Goal: Complete application form

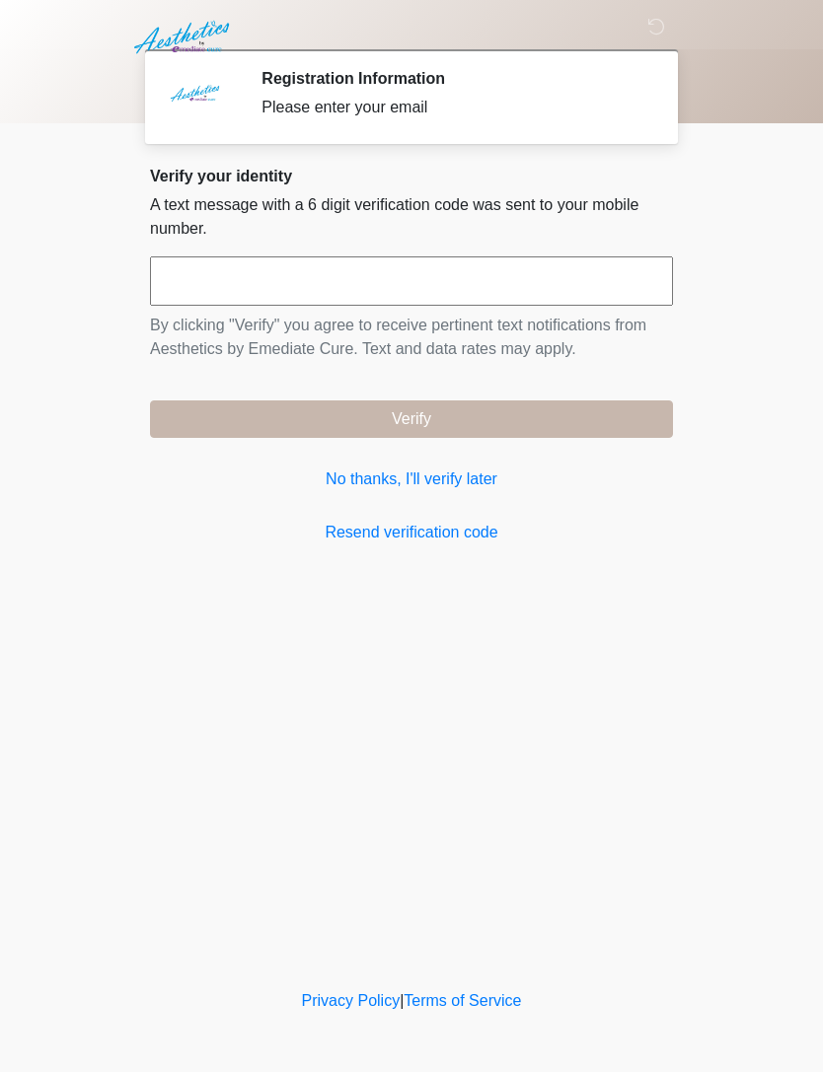
click at [451, 475] on link "No thanks, I'll verify later" at bounding box center [411, 480] width 523 height 24
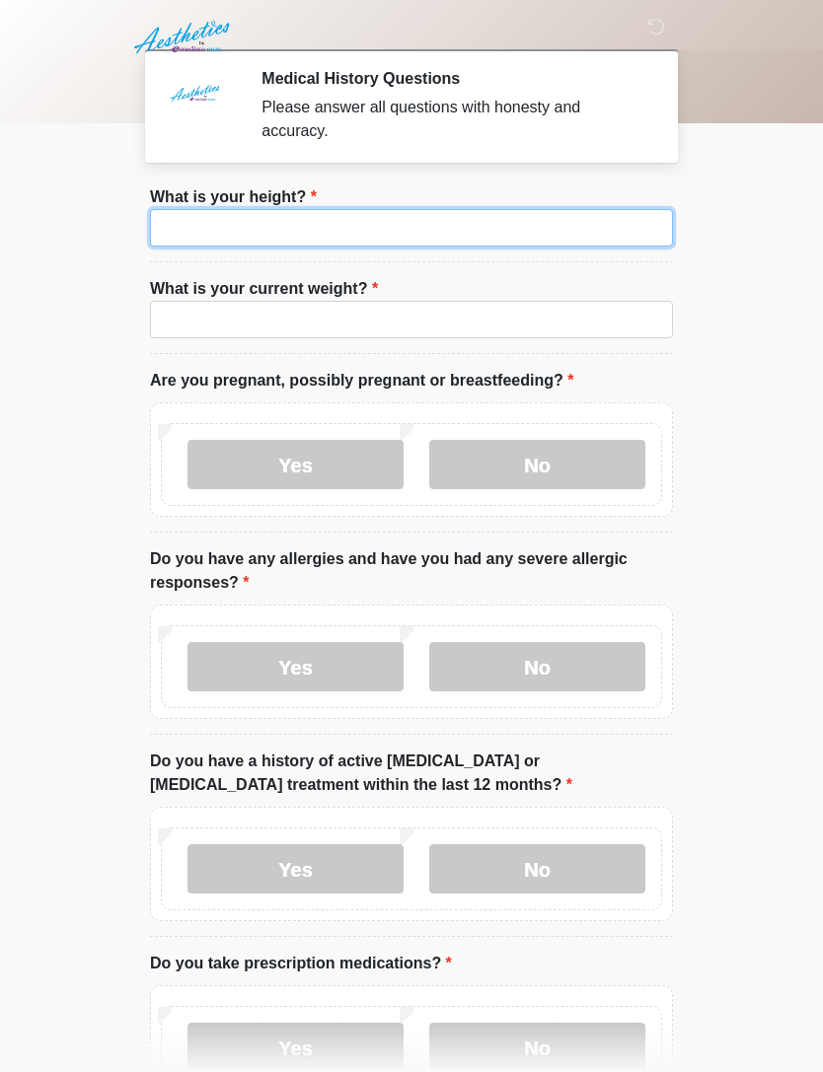
click at [500, 213] on input "What is your height?" at bounding box center [411, 227] width 523 height 37
type input "***"
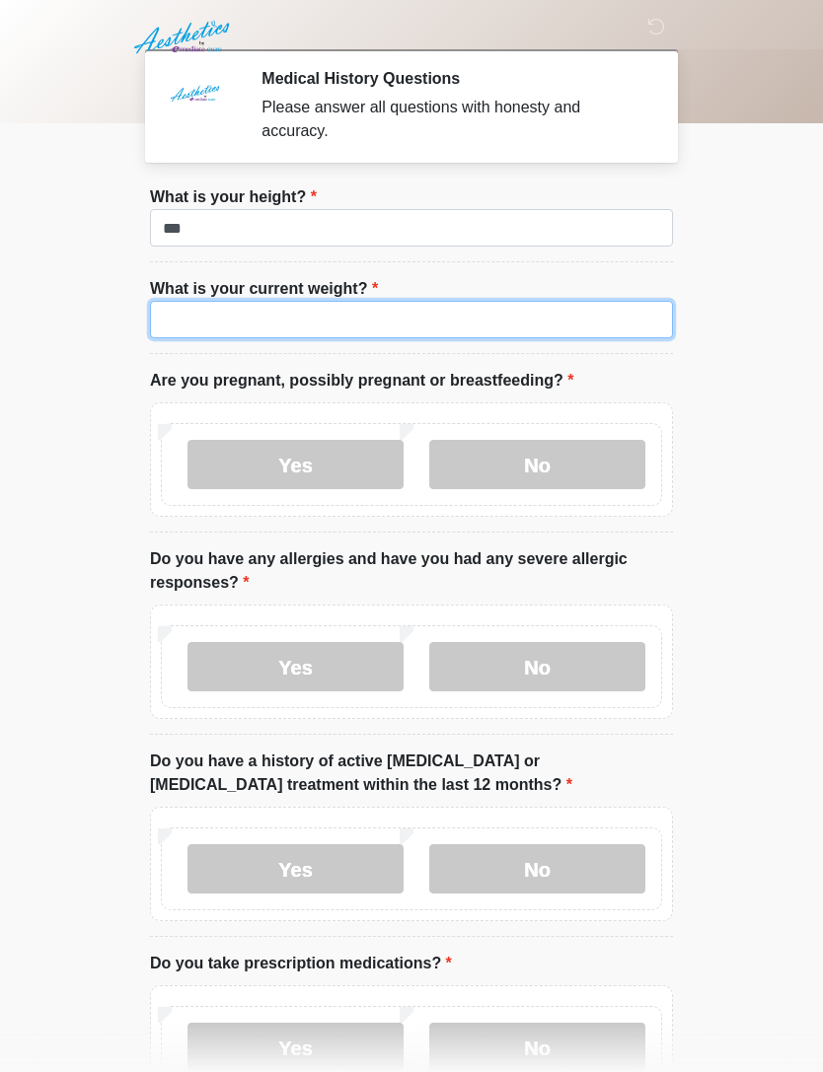
click at [485, 318] on input "What is your current weight?" at bounding box center [411, 319] width 523 height 37
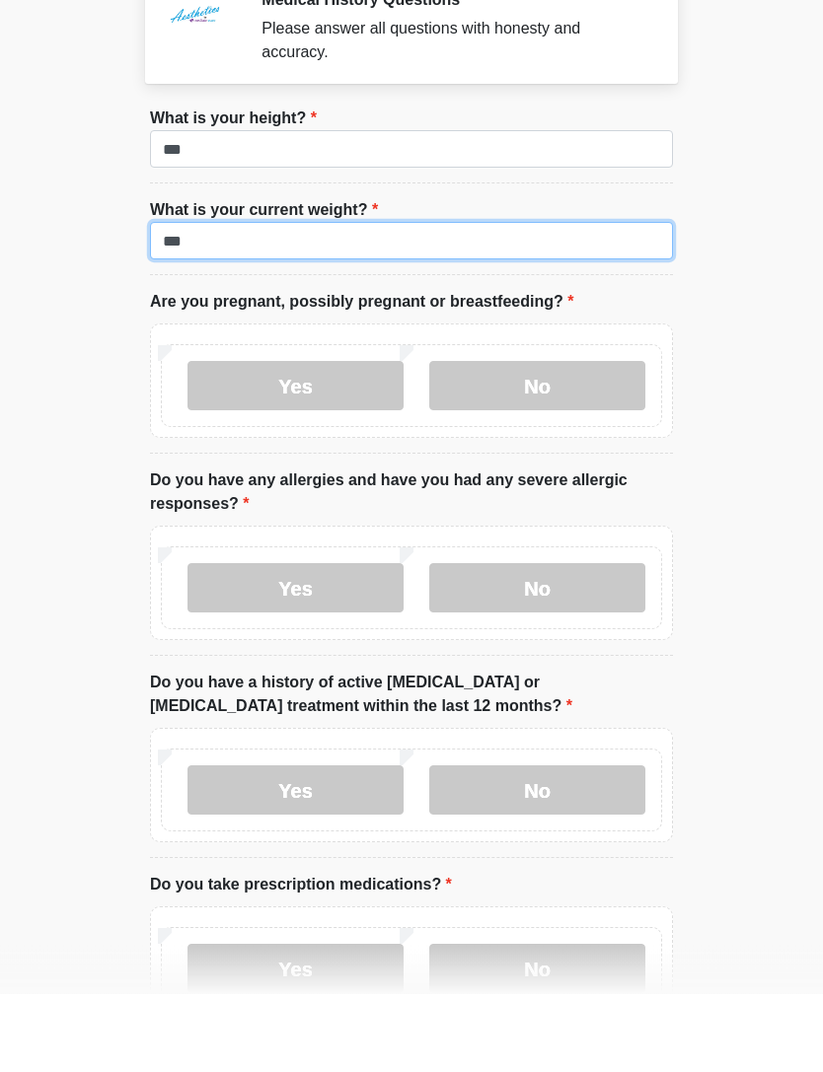
type input "***"
click at [601, 440] on label "No" at bounding box center [537, 464] width 216 height 49
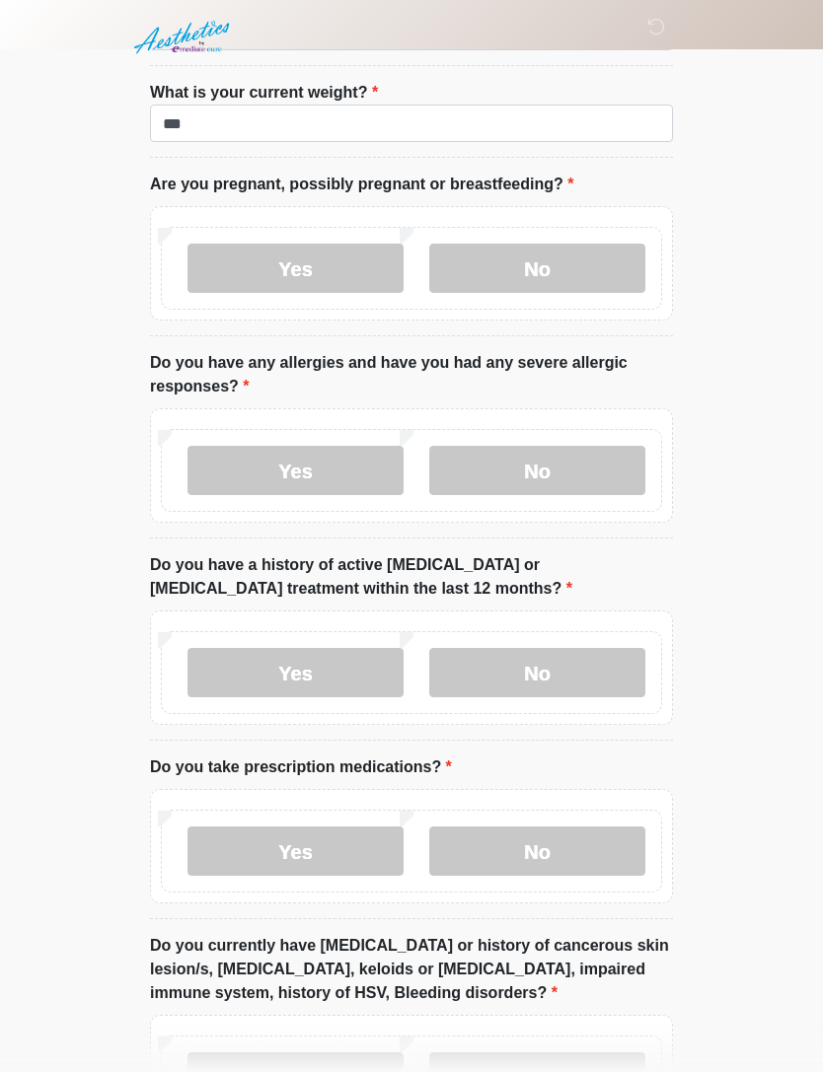
scroll to position [197, 0]
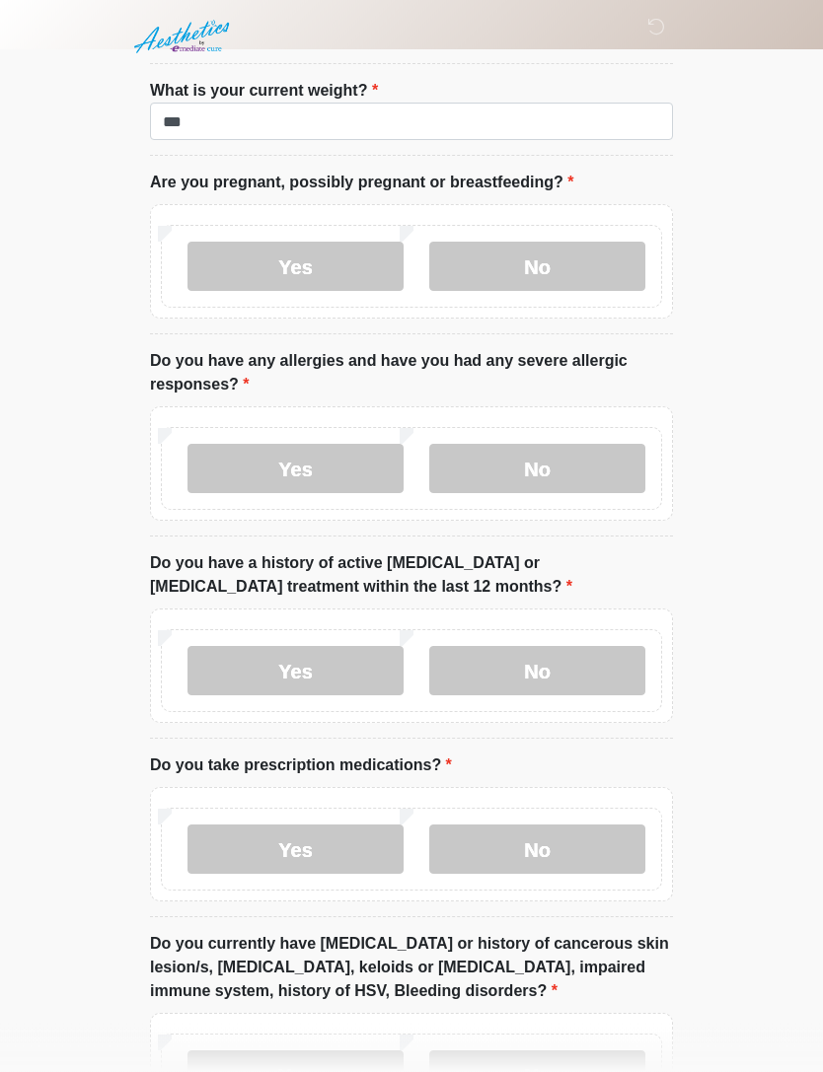
click at [574, 471] on label "No" at bounding box center [537, 469] width 216 height 49
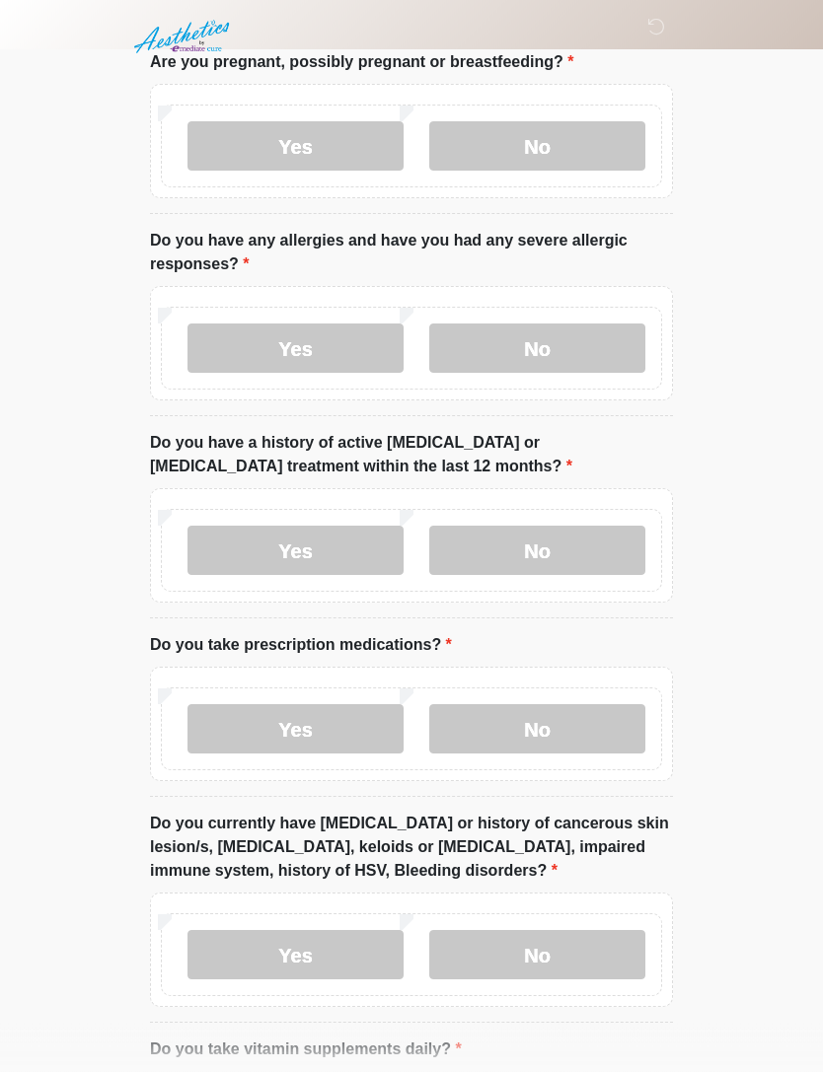
scroll to position [322, 0]
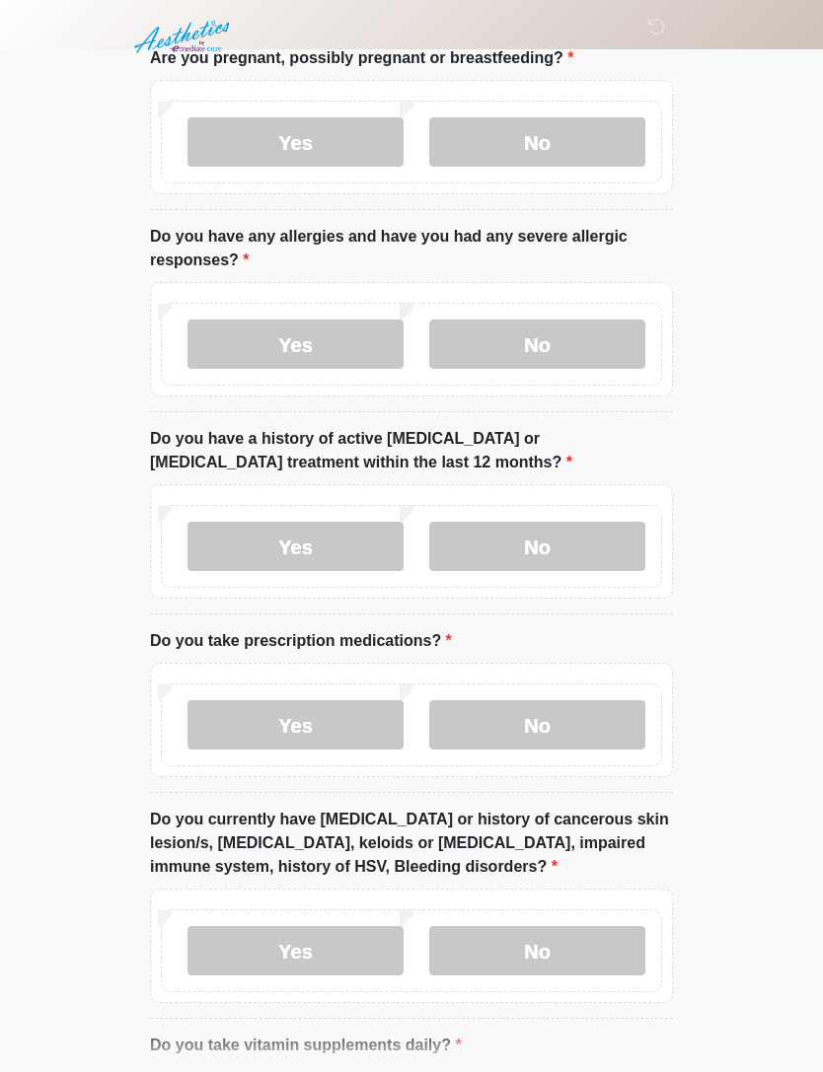
click at [560, 567] on label "No" at bounding box center [537, 547] width 216 height 49
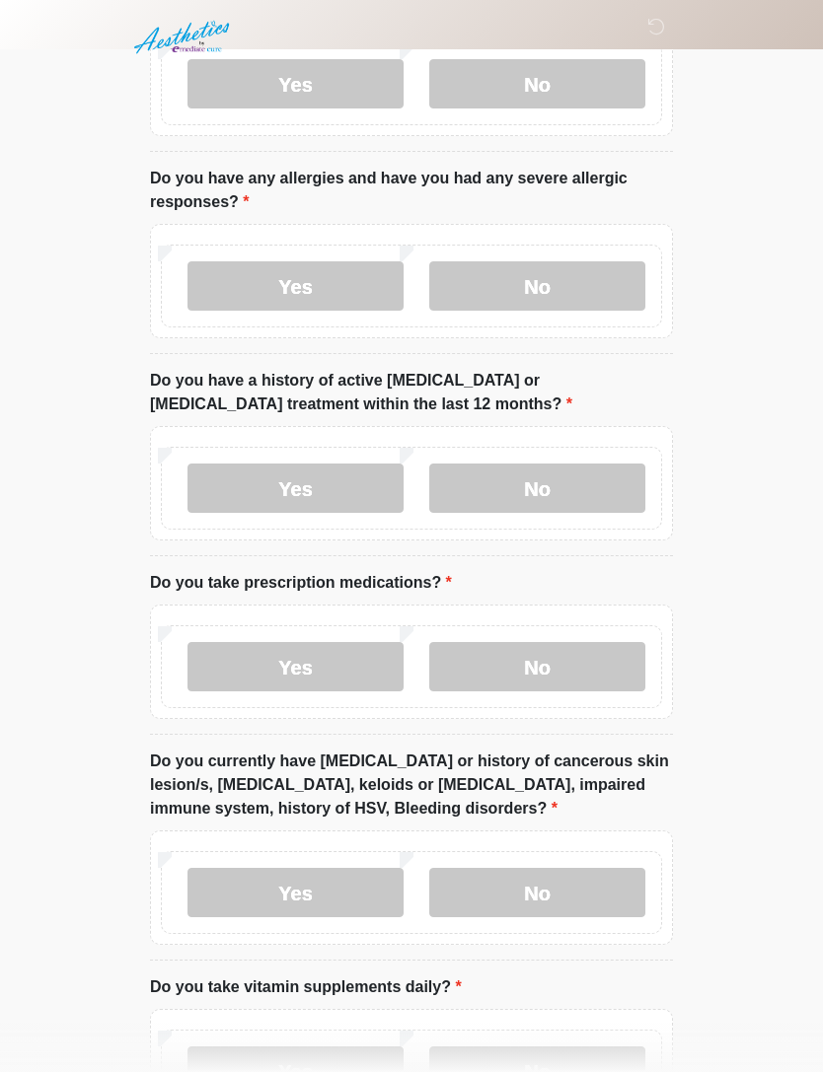
scroll to position [538, 0]
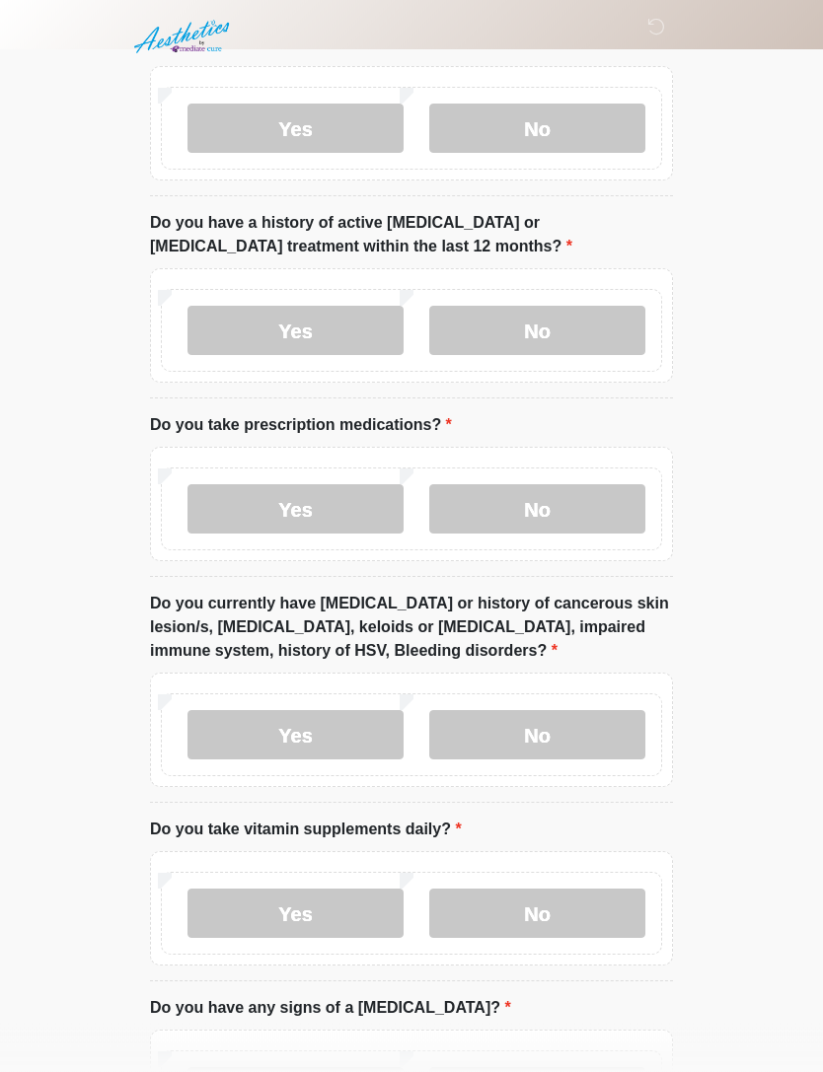
click at [341, 500] on label "Yes" at bounding box center [295, 509] width 216 height 49
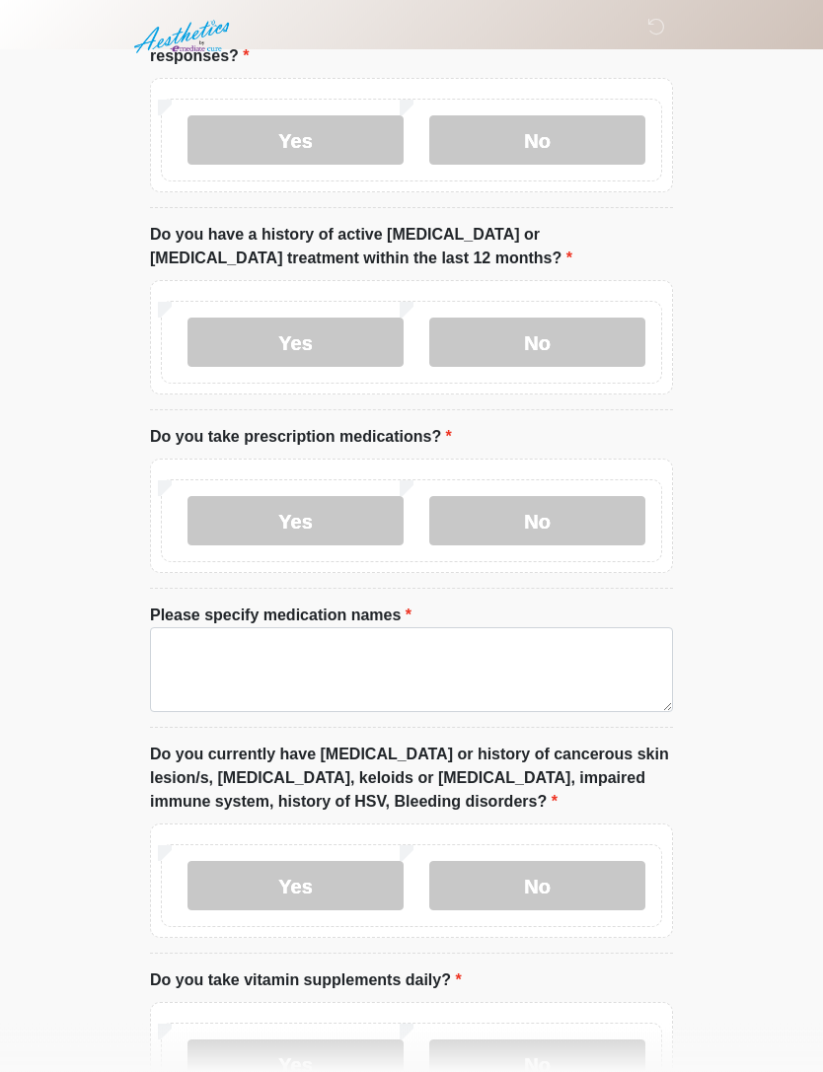
scroll to position [517, 0]
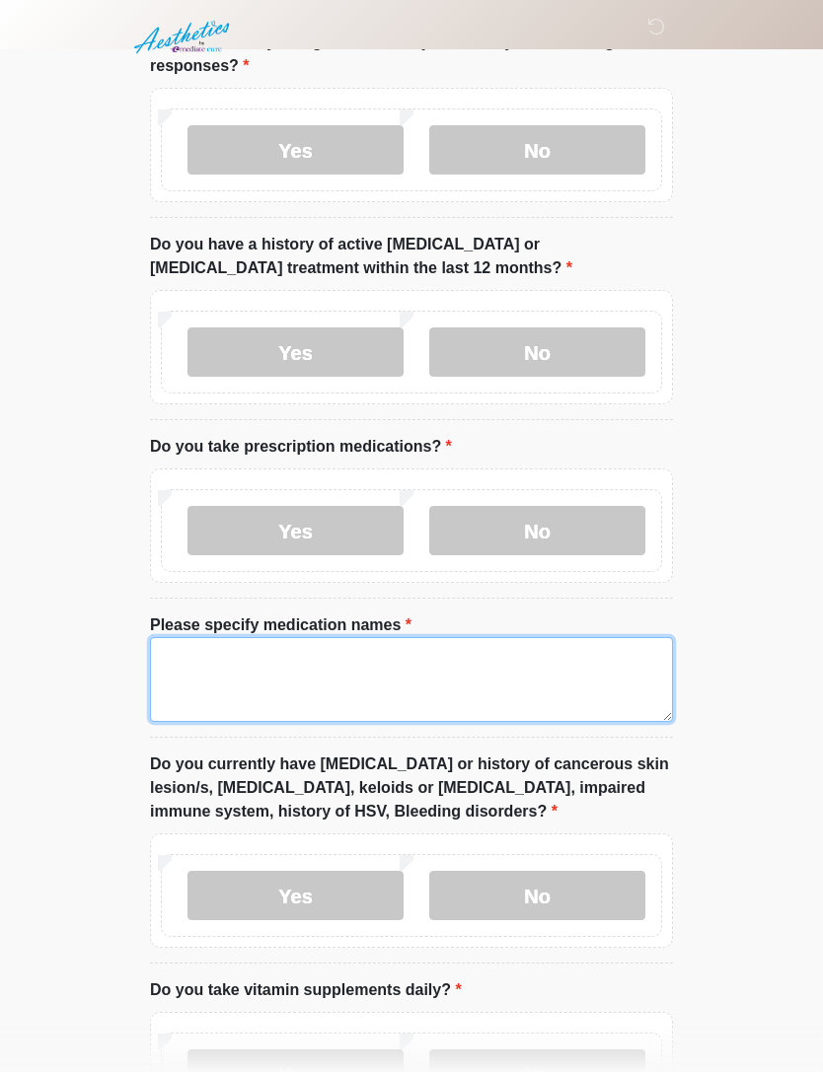
click at [368, 682] on textarea "Please specify medication names" at bounding box center [411, 679] width 523 height 85
type textarea "******"
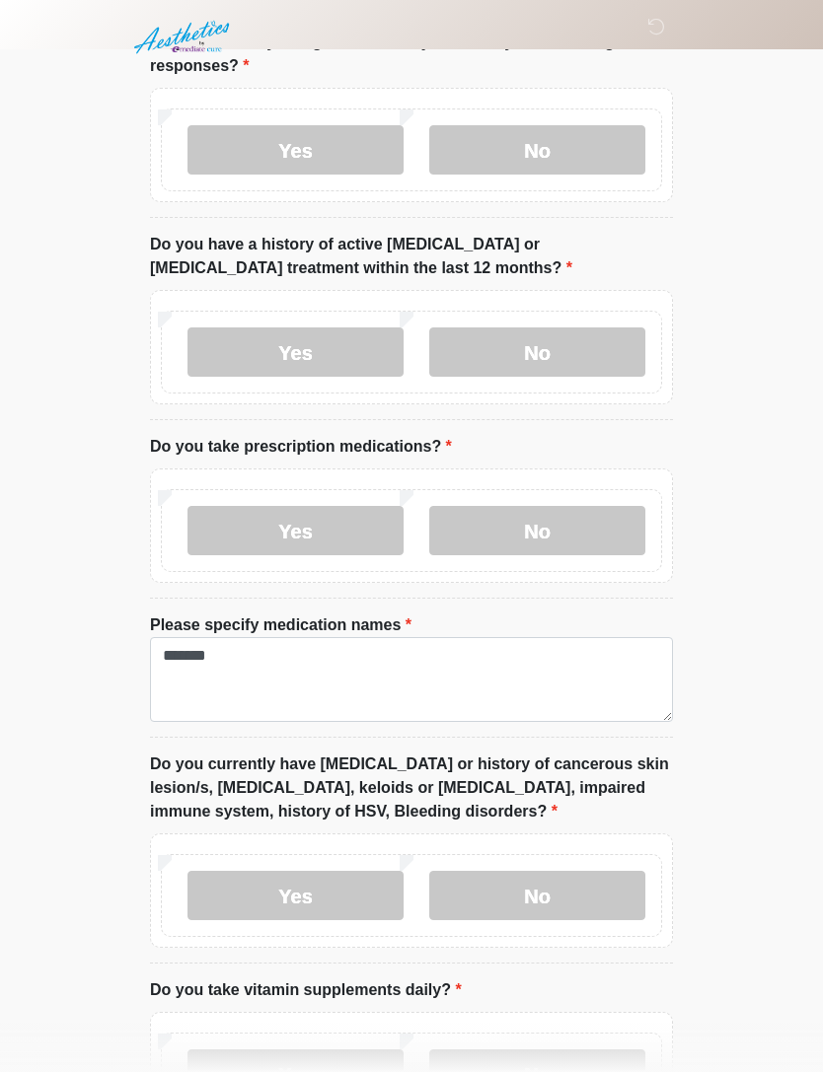
click at [728, 555] on html "‎ ‎ ‎ Medical History Questions Please answer all questions with honesty and ac…" at bounding box center [411, 19] width 823 height 1072
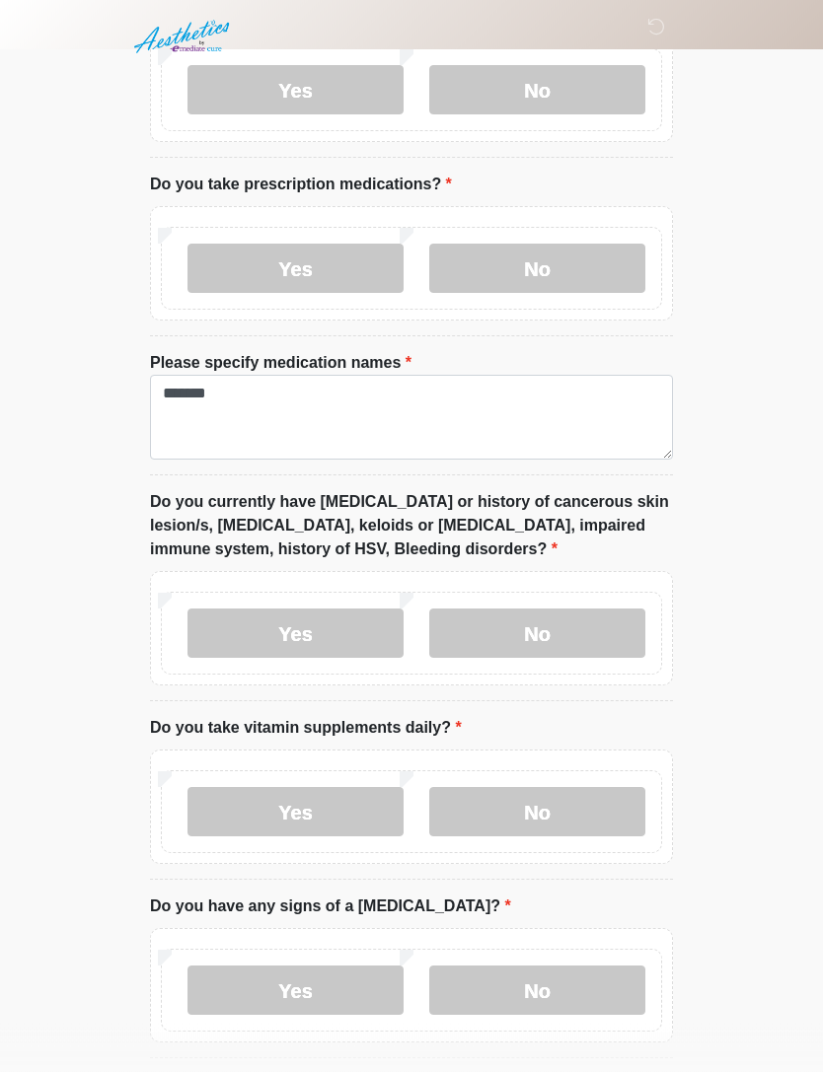
scroll to position [777, 0]
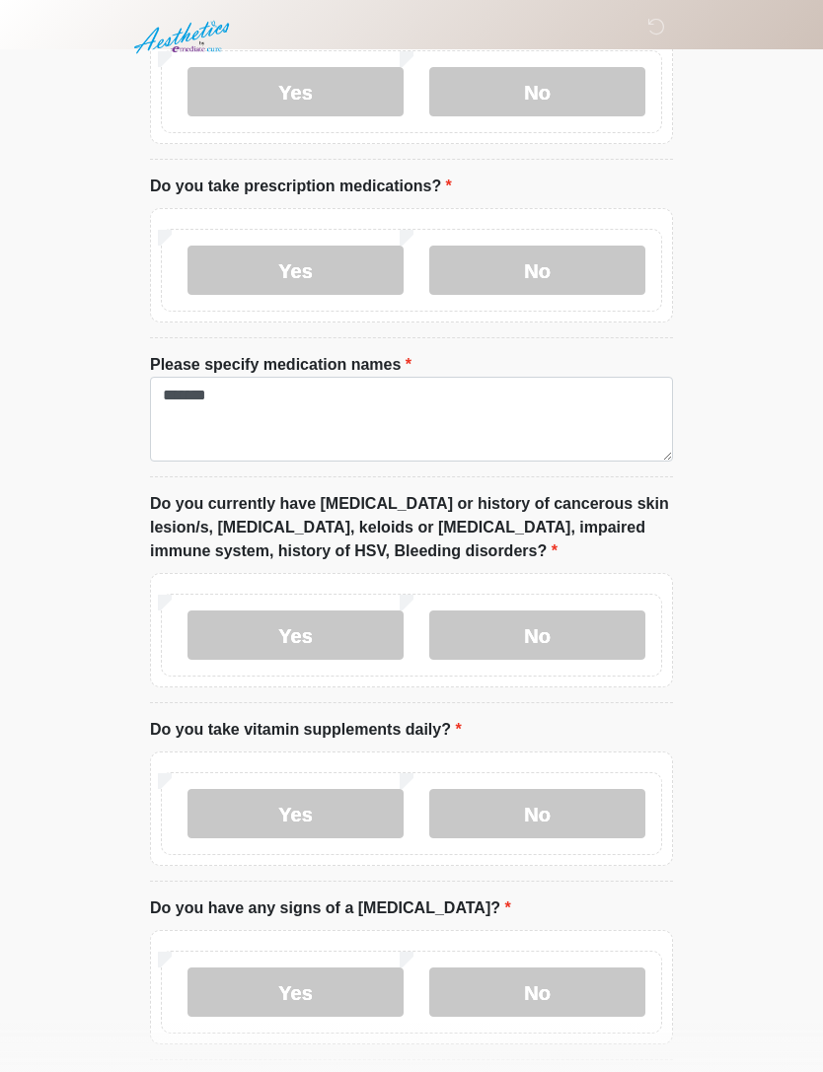
click at [563, 627] on label "No" at bounding box center [537, 635] width 216 height 49
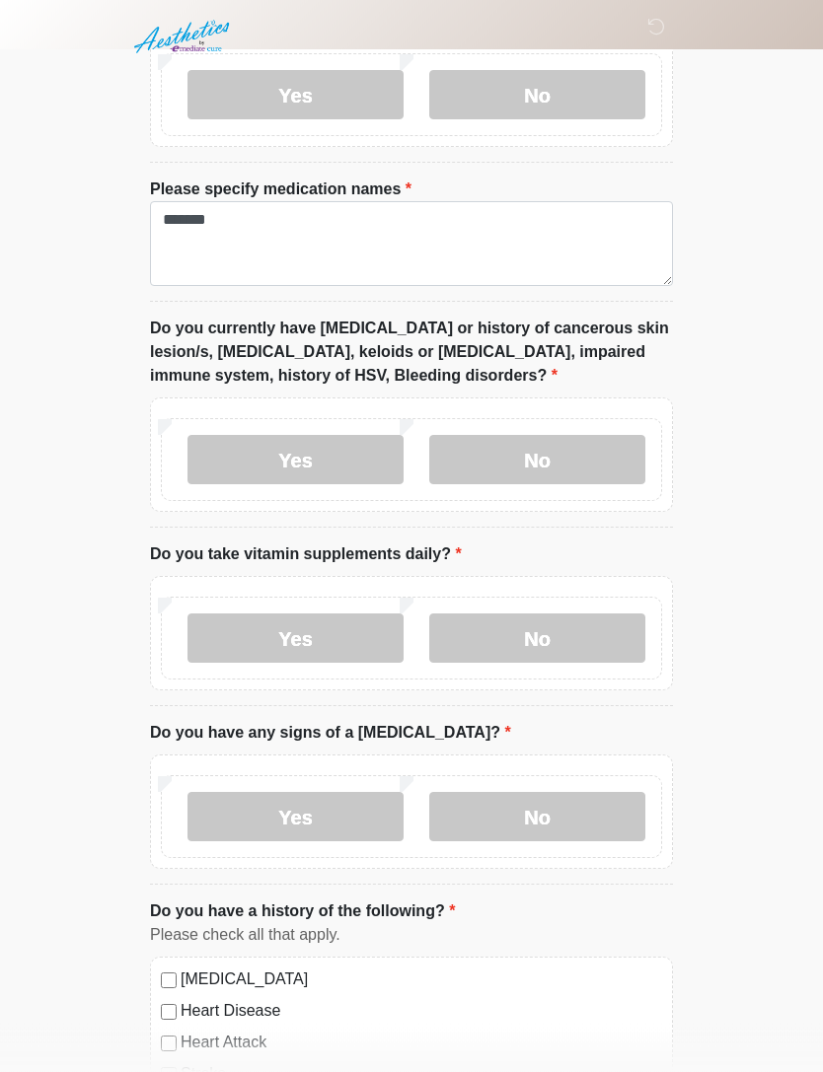
scroll to position [953, 0]
click at [313, 614] on label "Yes" at bounding box center [295, 638] width 216 height 49
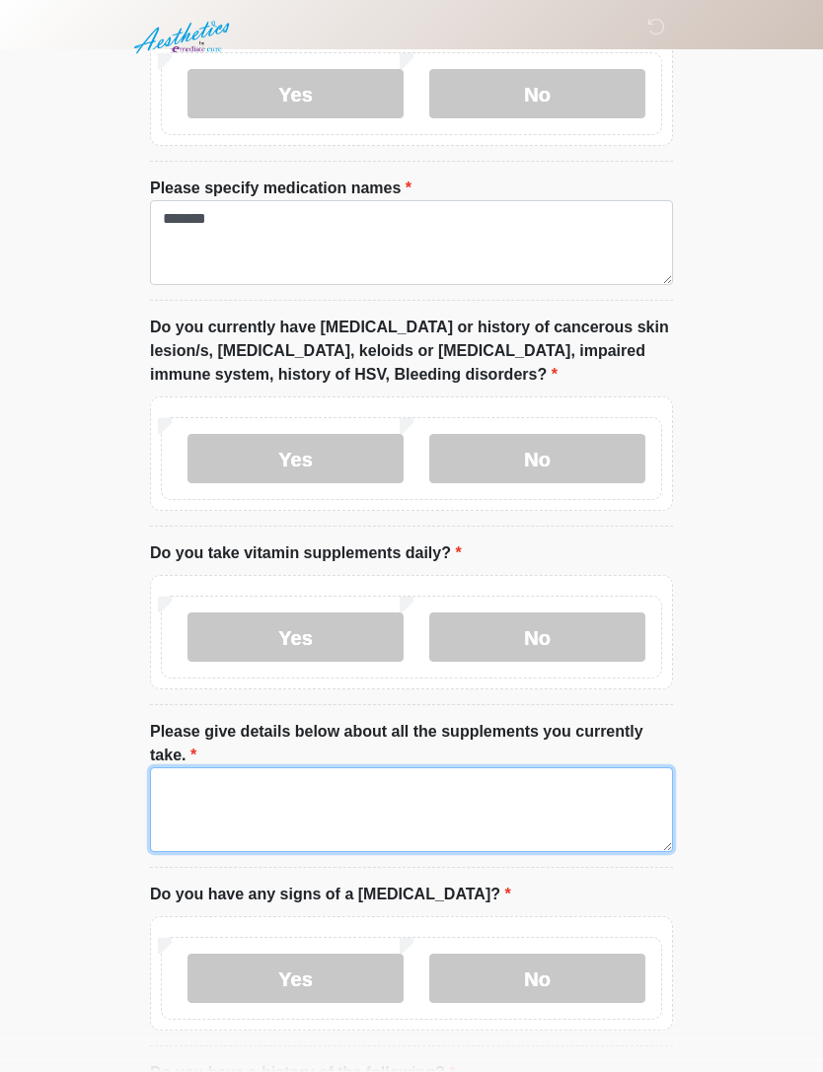
click at [333, 814] on textarea "Please give details below about all the supplements you currently take." at bounding box center [411, 809] width 523 height 85
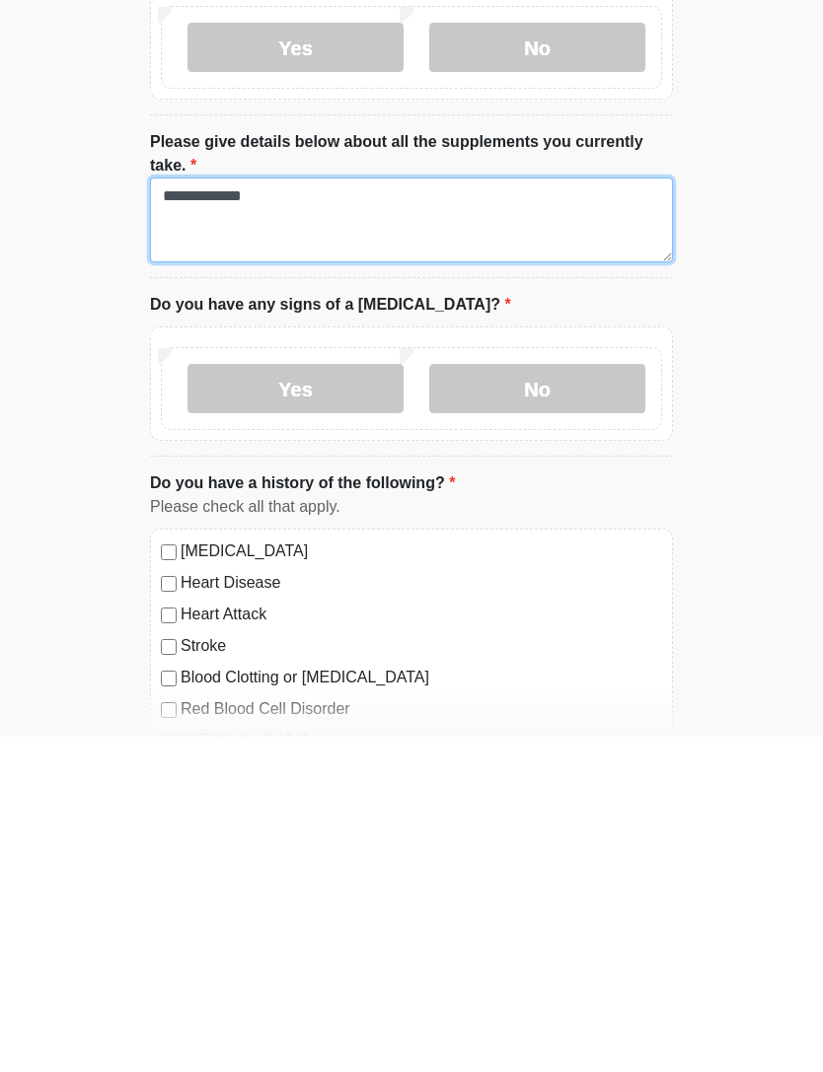
scroll to position [1211, 0]
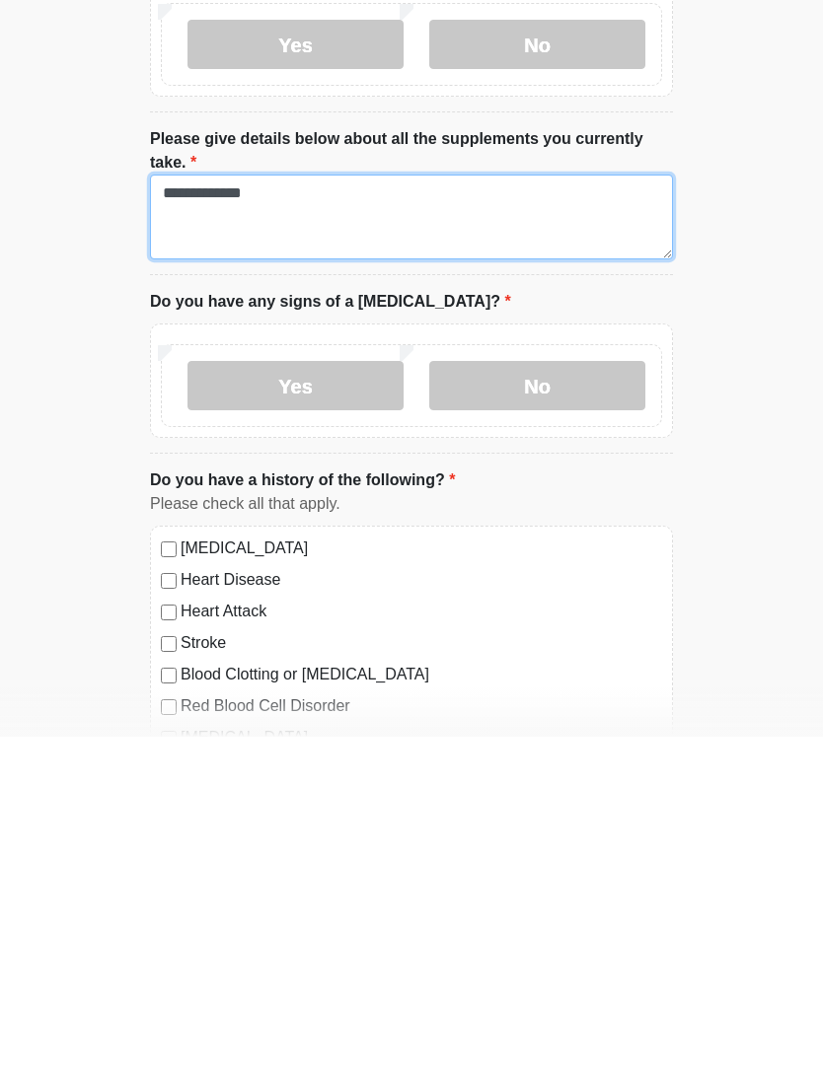
type textarea "**********"
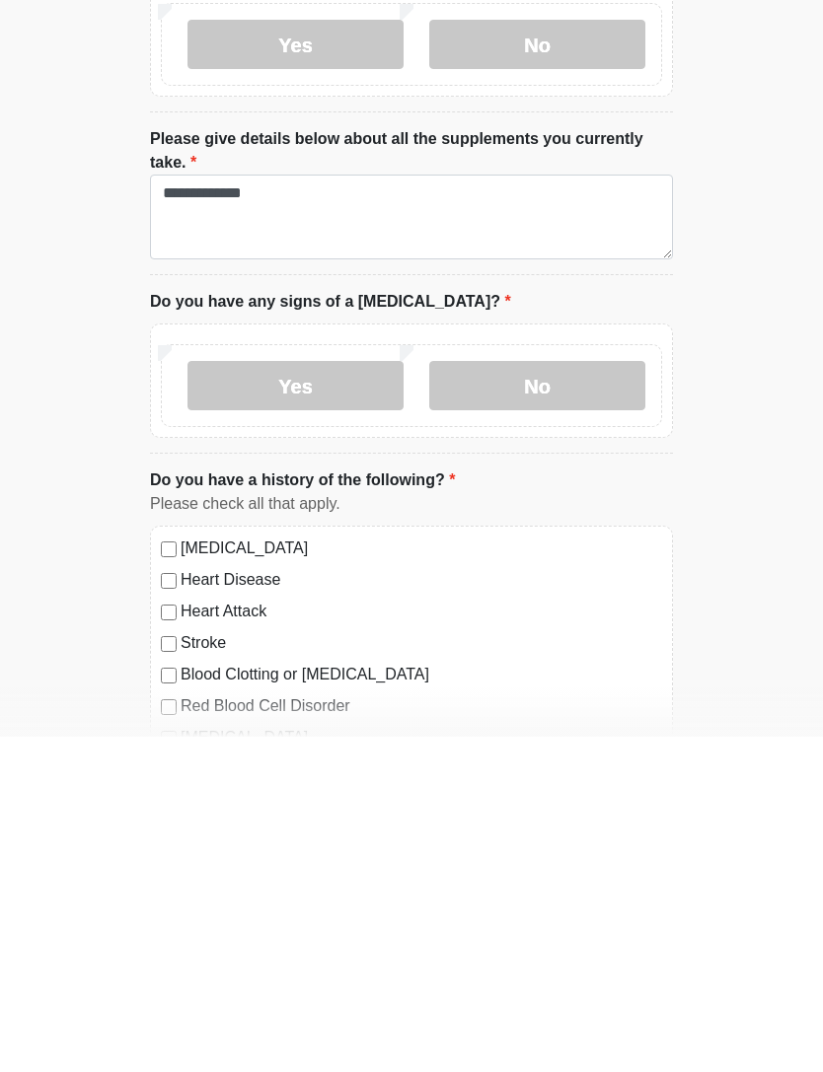
click at [574, 696] on label "No" at bounding box center [537, 720] width 216 height 49
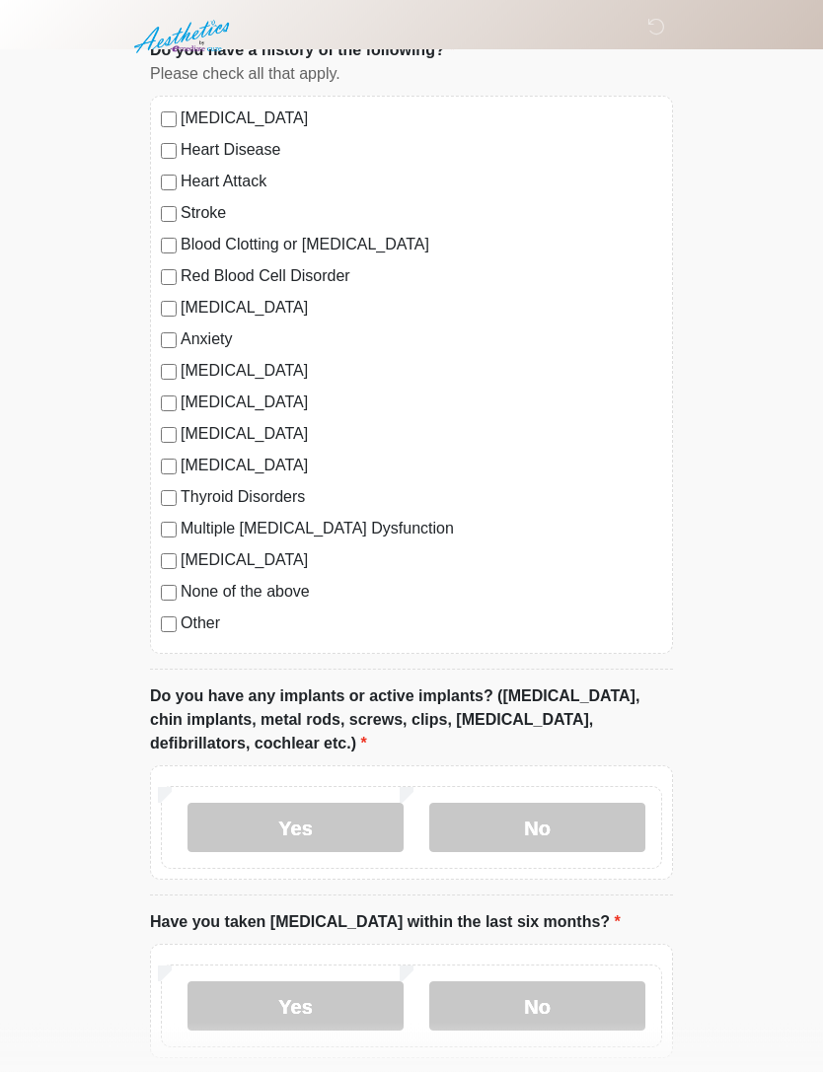
scroll to position [1978, 0]
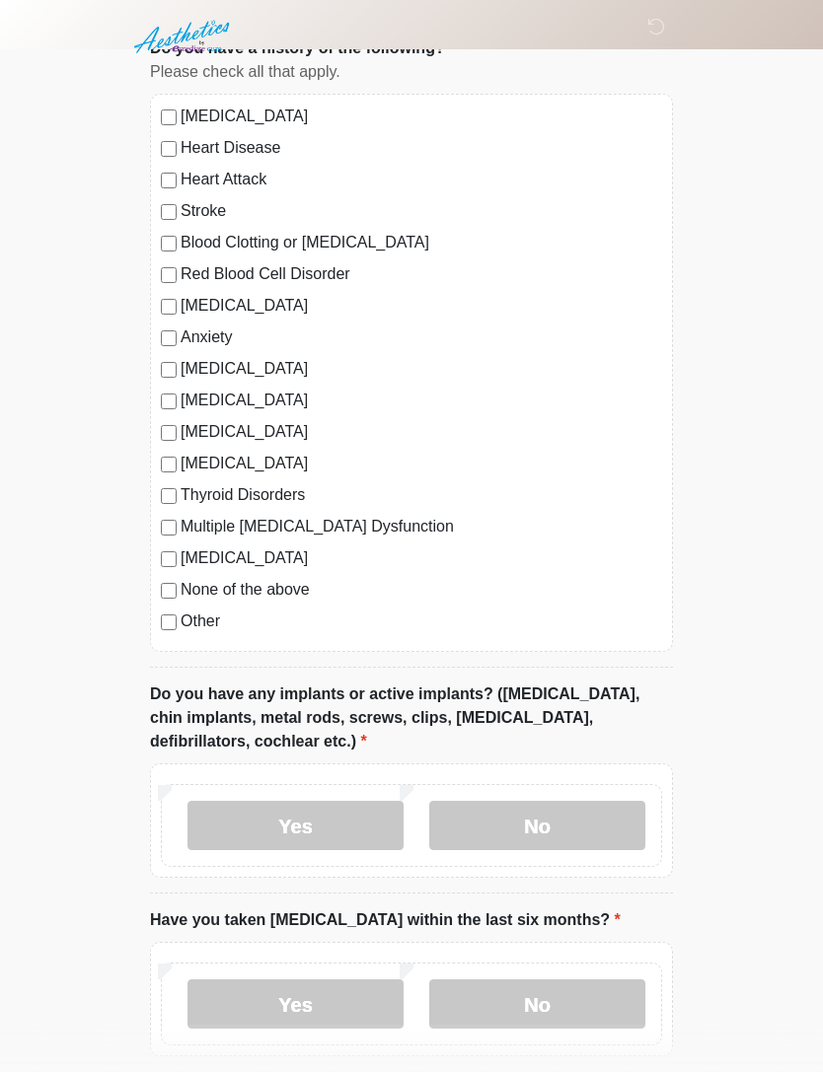
click at [217, 330] on label "Anxiety" at bounding box center [421, 339] width 481 height 24
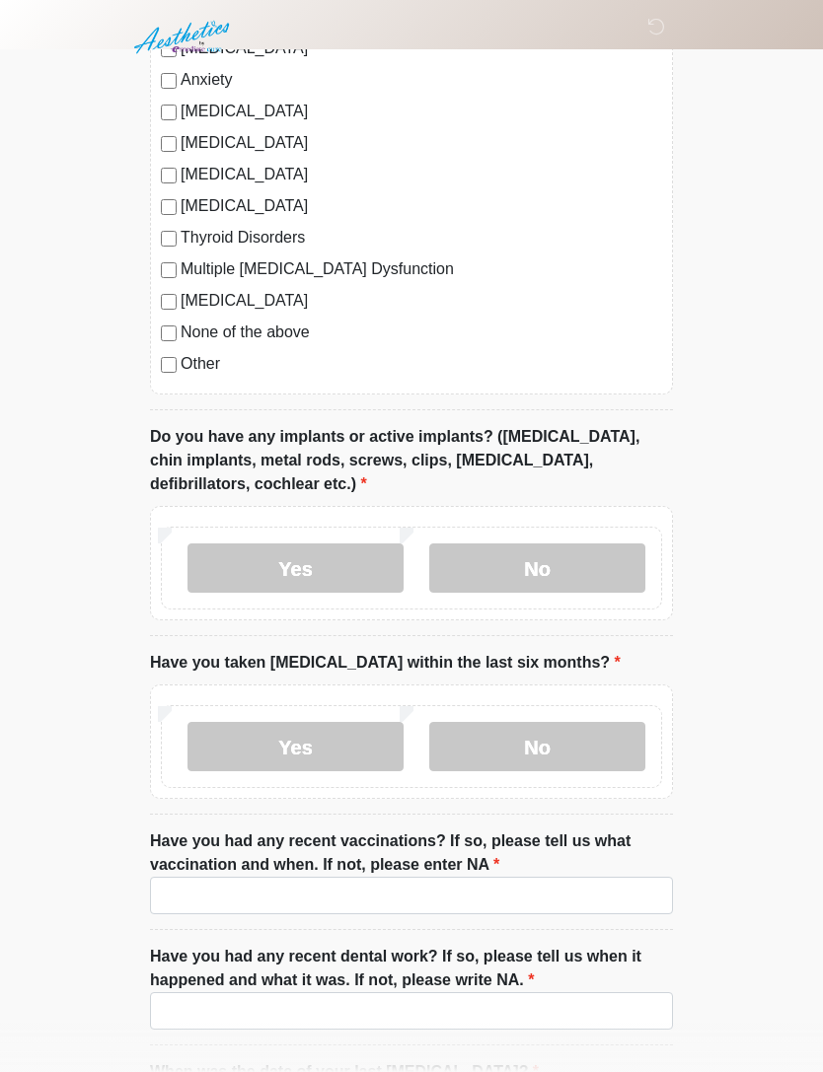
scroll to position [2293, 0]
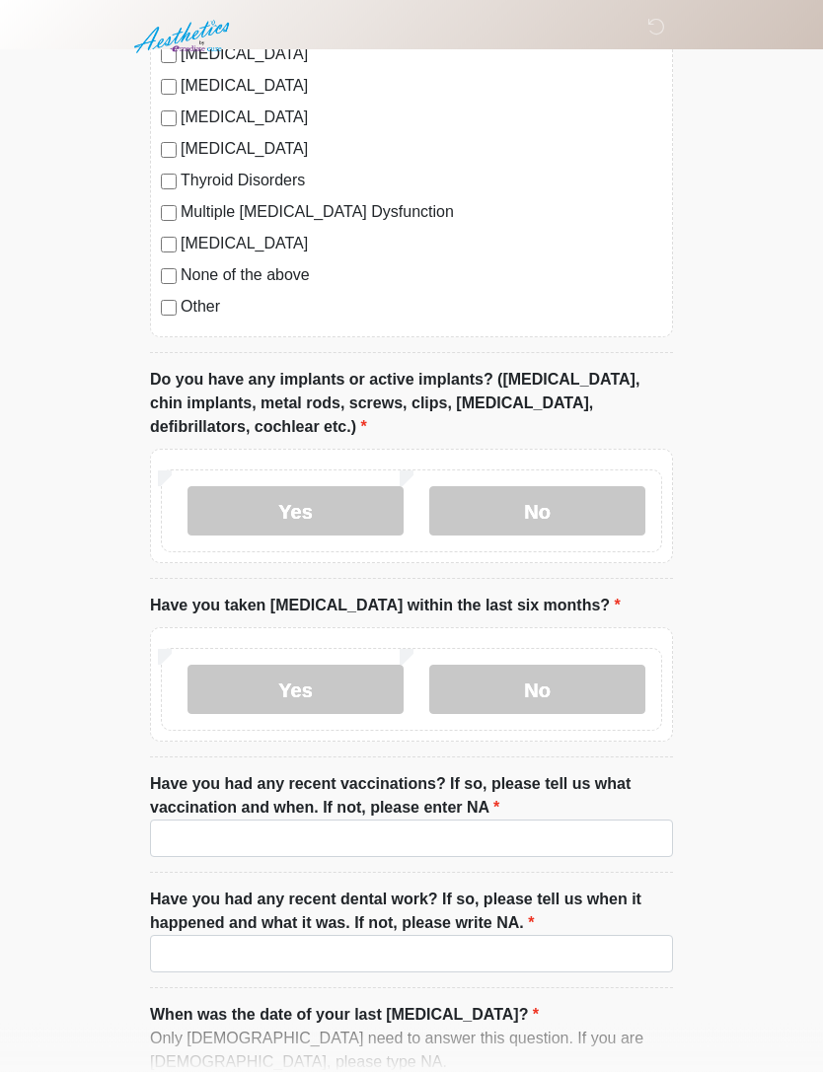
click at [311, 517] on label "Yes" at bounding box center [295, 511] width 216 height 49
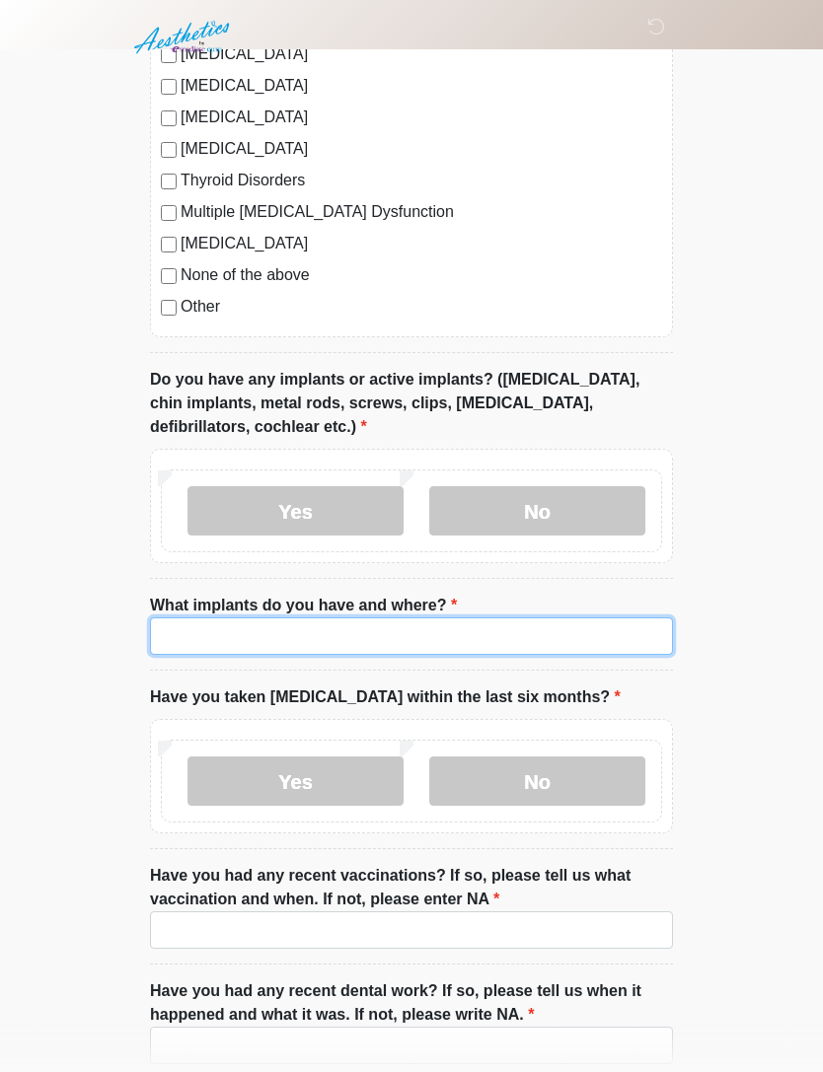
click at [324, 632] on input "What implants do you have and where?" at bounding box center [411, 636] width 523 height 37
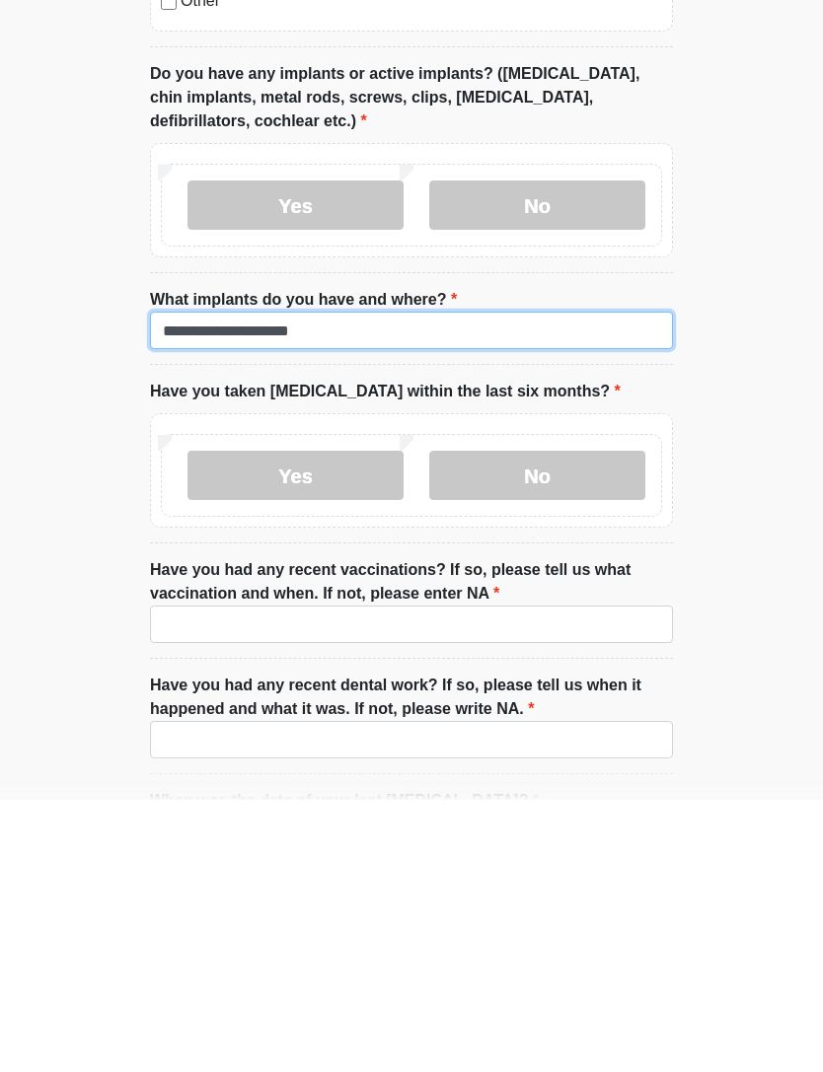
type input "**********"
click at [571, 723] on label "No" at bounding box center [537, 747] width 216 height 49
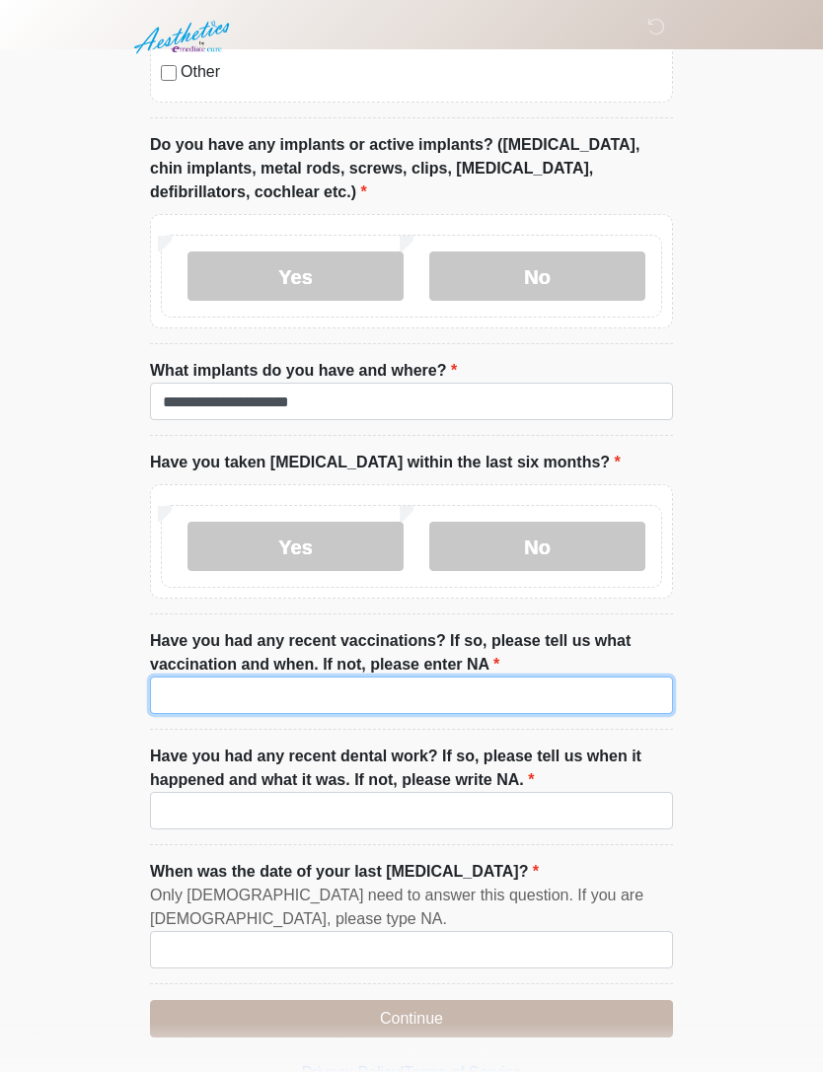
click at [491, 704] on input "Have you had any recent vaccinations? If so, please tell us what vaccination an…" at bounding box center [411, 695] width 523 height 37
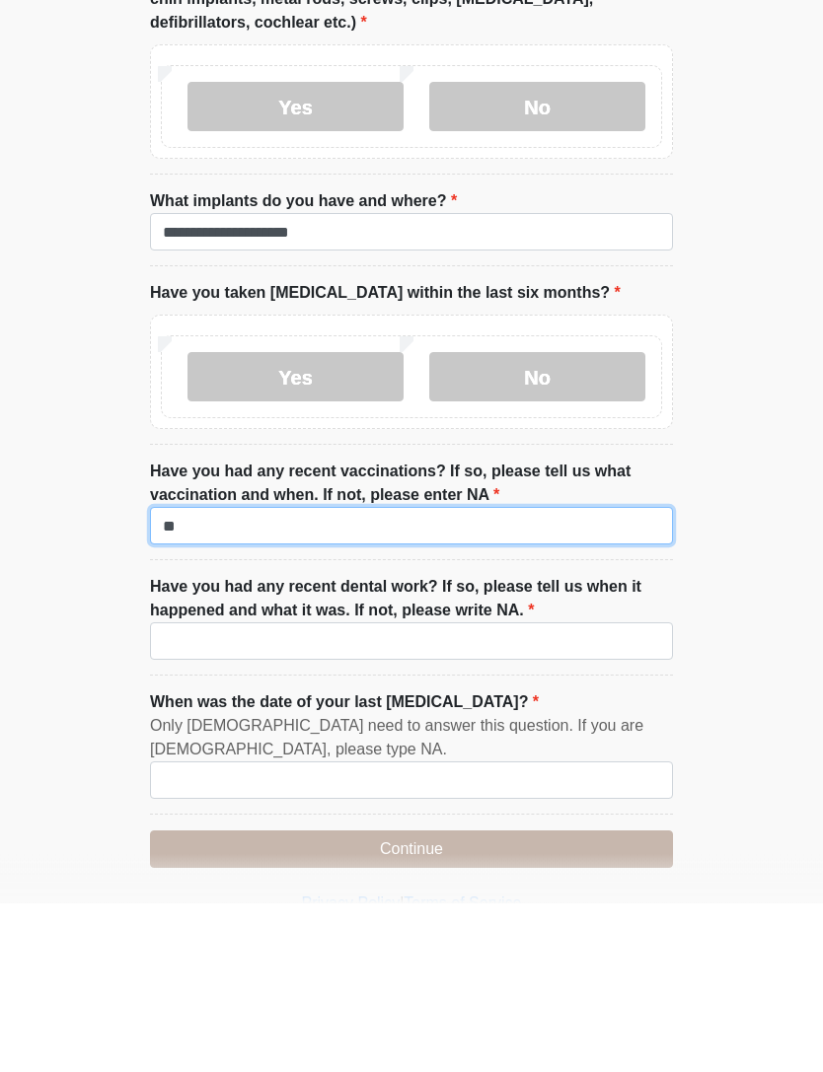
type input "**"
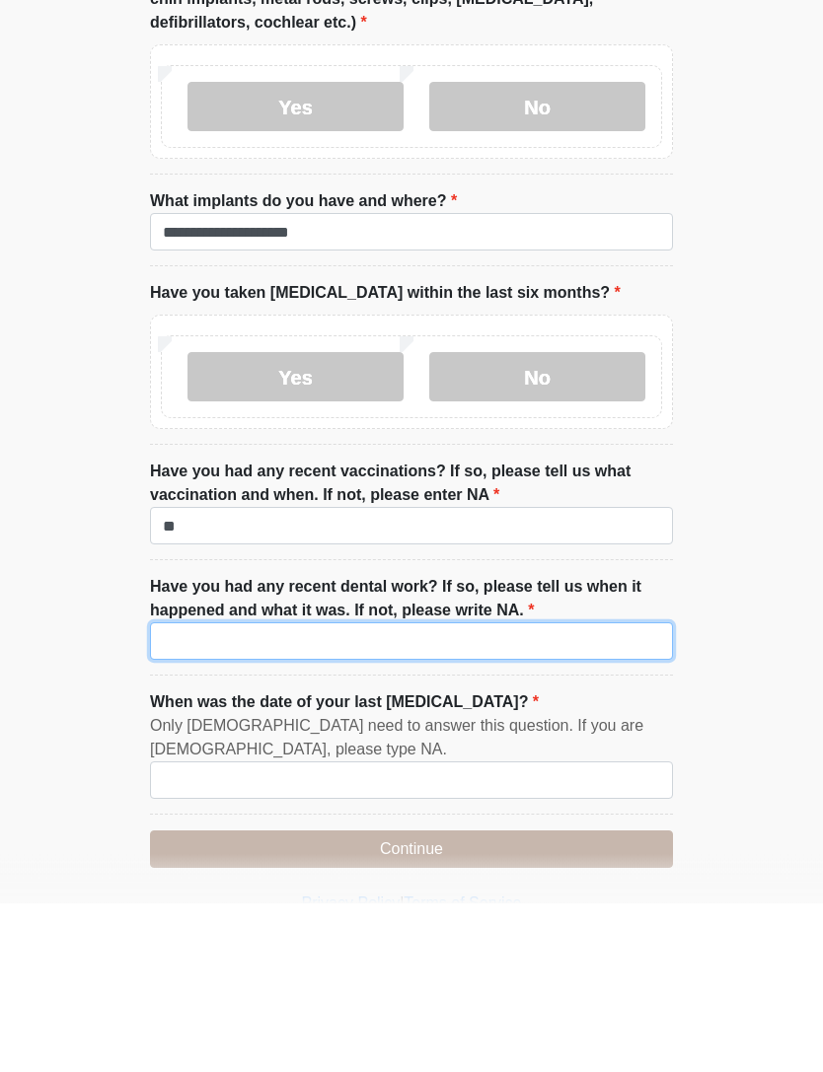
click at [515, 792] on input "Have you had any recent dental work? If so, please tell us when it happened and…" at bounding box center [411, 810] width 523 height 37
type input "**"
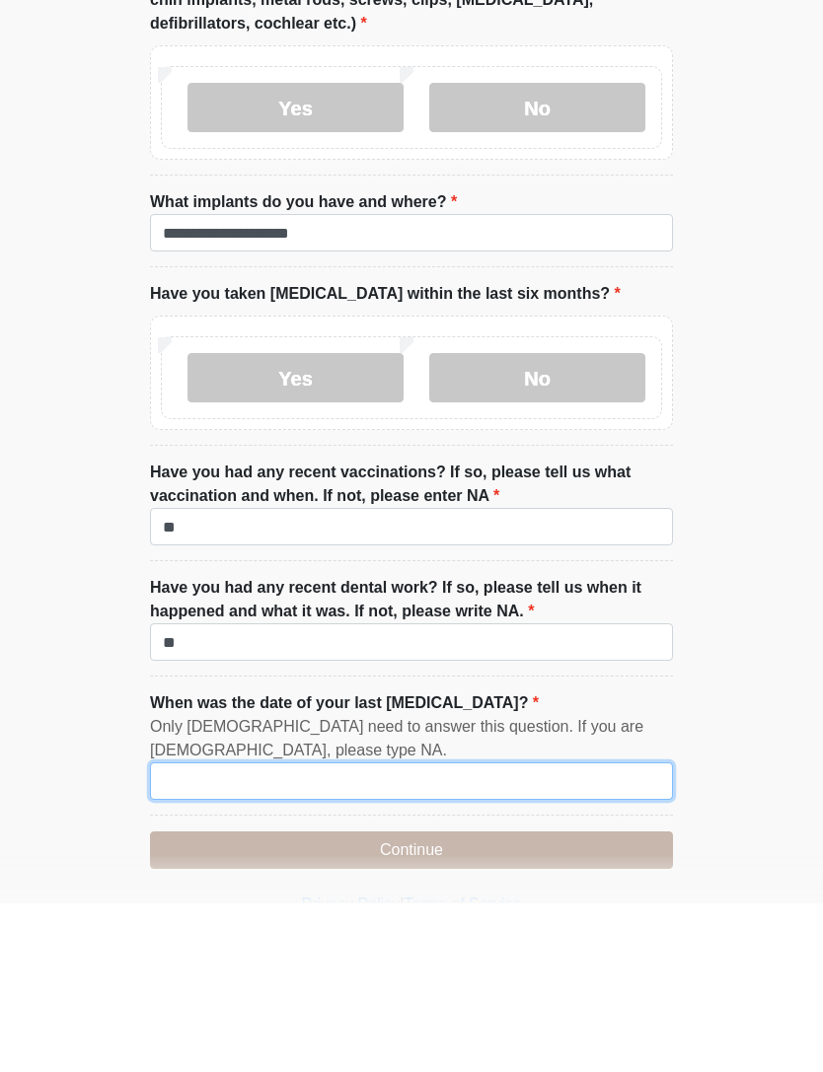
click at [474, 931] on input "When was the date of your last [MEDICAL_DATA]?" at bounding box center [411, 949] width 523 height 37
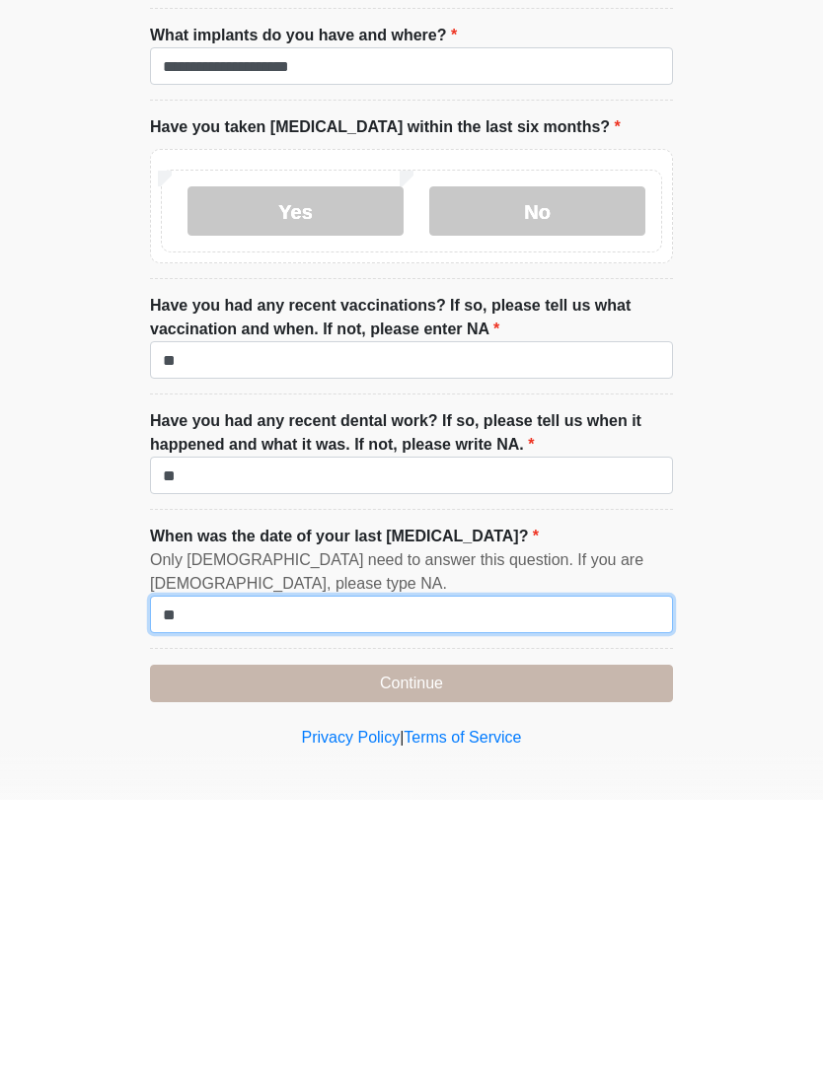
type input "**"
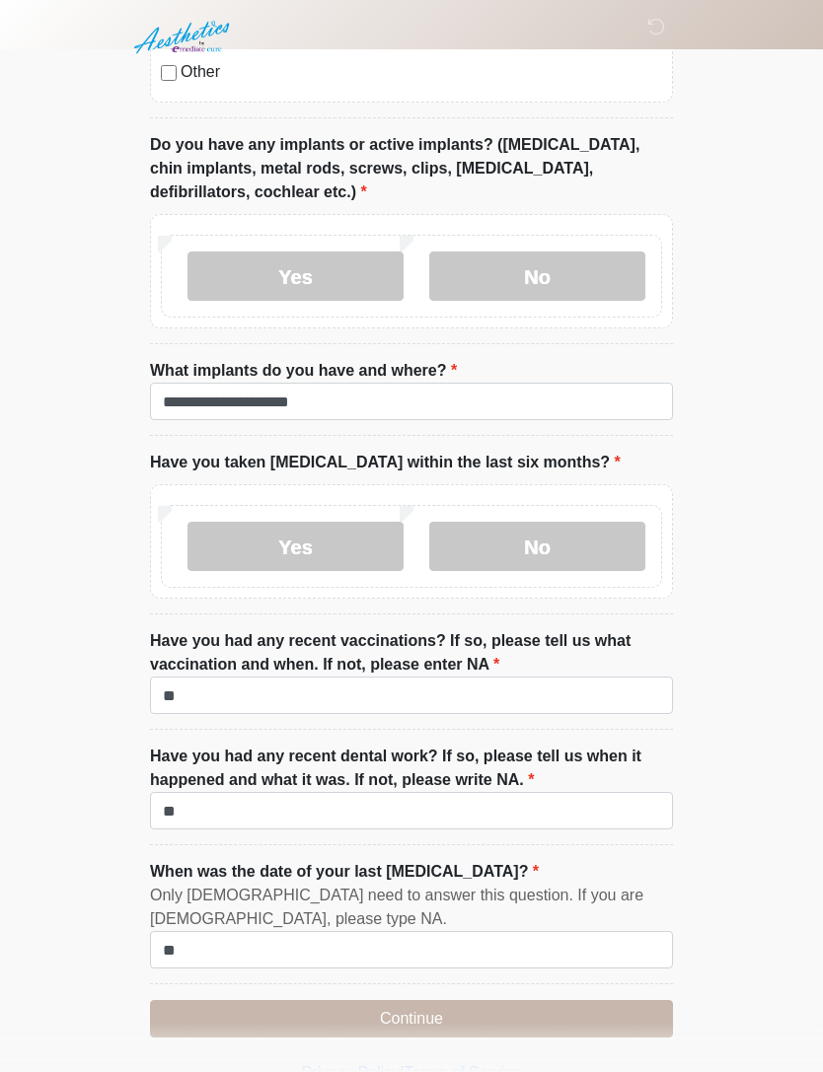
click at [552, 1001] on button "Continue" at bounding box center [411, 1018] width 523 height 37
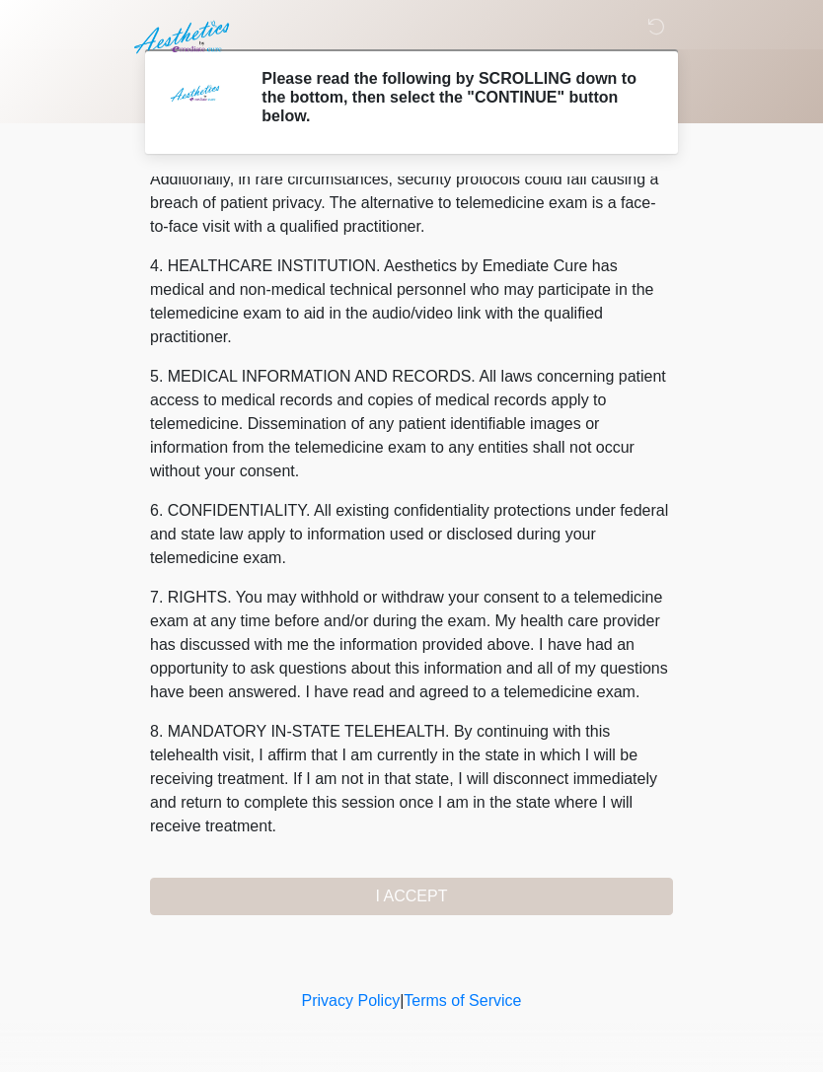
scroll to position [490, 0]
click at [519, 888] on button "I ACCEPT" at bounding box center [411, 896] width 523 height 37
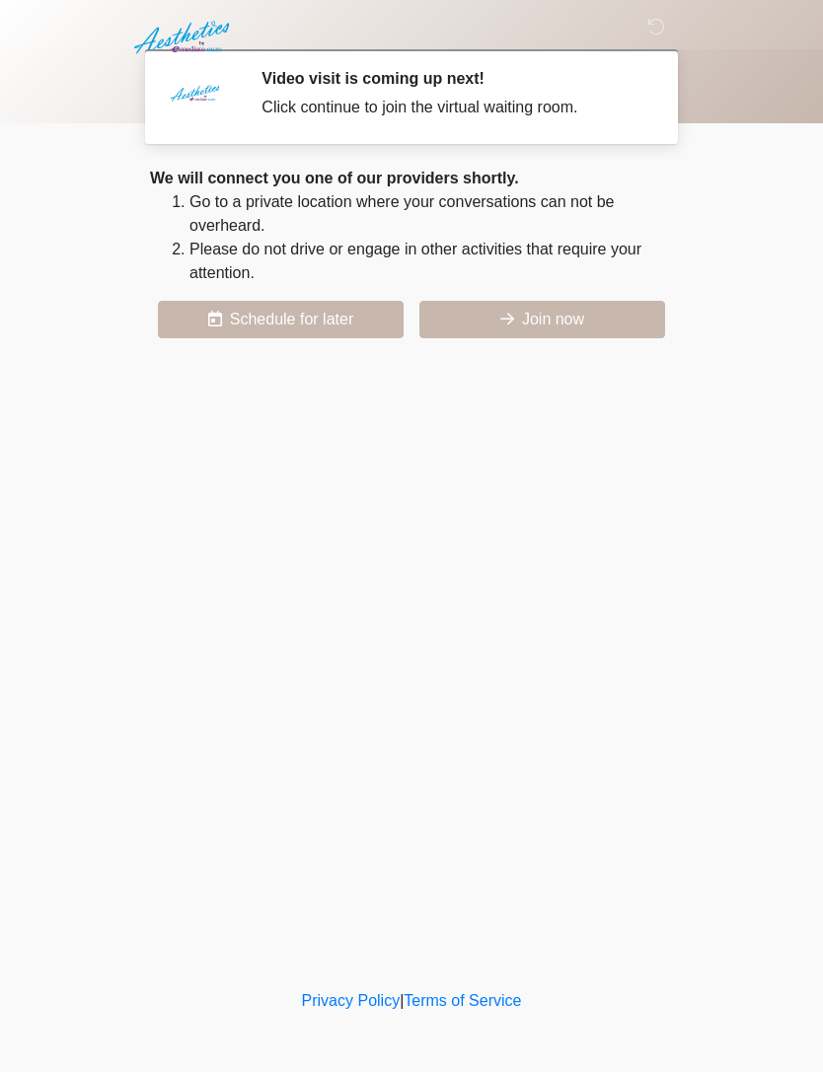
click at [579, 319] on button "Join now" at bounding box center [542, 319] width 246 height 37
